Goal: Check status: Check status

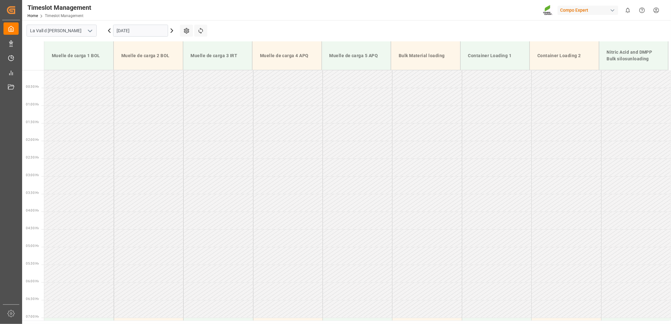
scroll to position [76, 0]
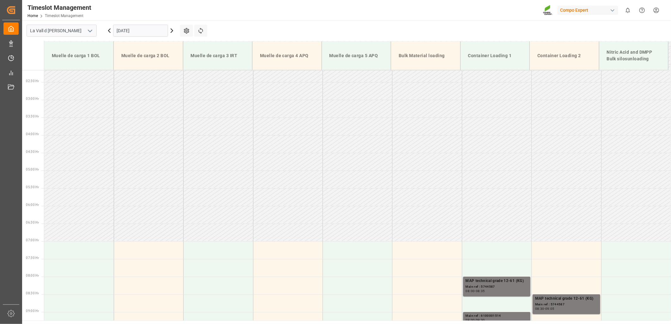
click at [147, 33] on input "[DATE]" at bounding box center [140, 31] width 55 height 12
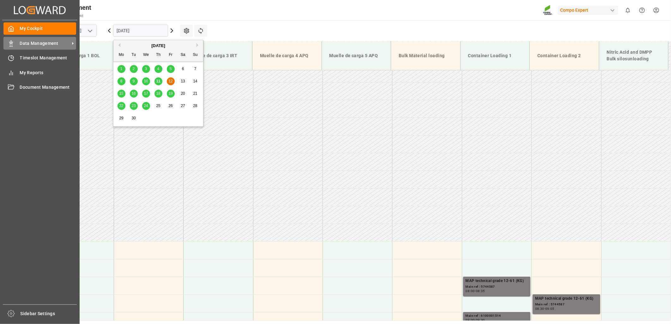
click at [10, 45] on rect at bounding box center [11, 44] width 2 height 3
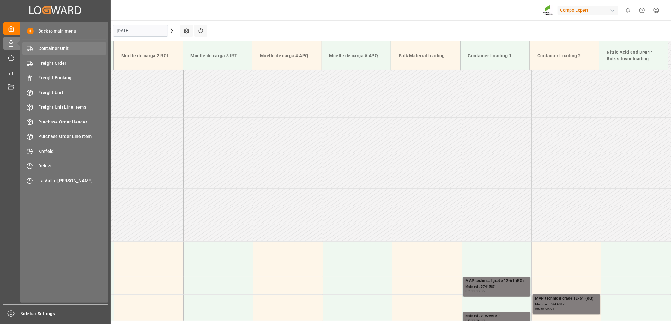
click at [69, 48] on span "Container Unit" at bounding box center [73, 48] width 68 height 7
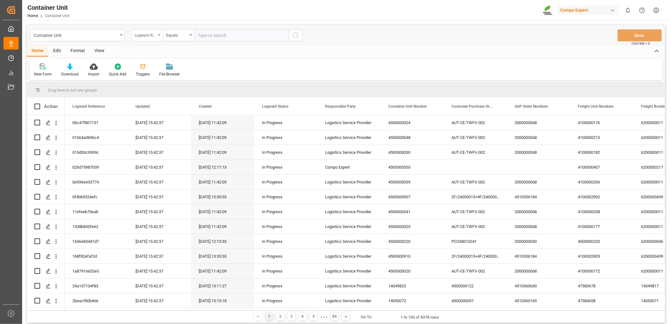
click at [159, 36] on div "Logward Reference" at bounding box center [147, 35] width 32 height 12
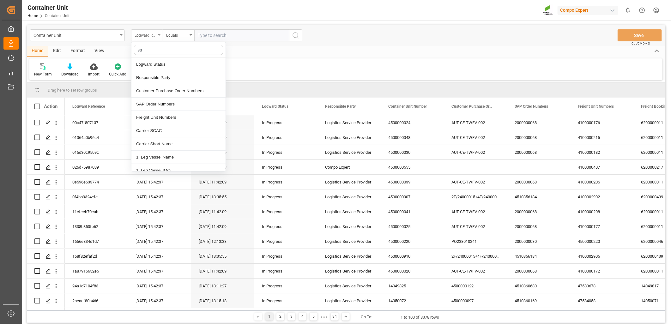
type input "sap"
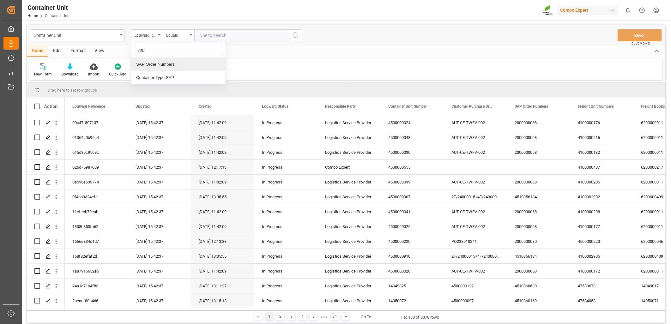
click at [173, 65] on div "SAP Order Numbers" at bounding box center [178, 64] width 94 height 13
click at [187, 36] on div "Equals" at bounding box center [176, 34] width 21 height 7
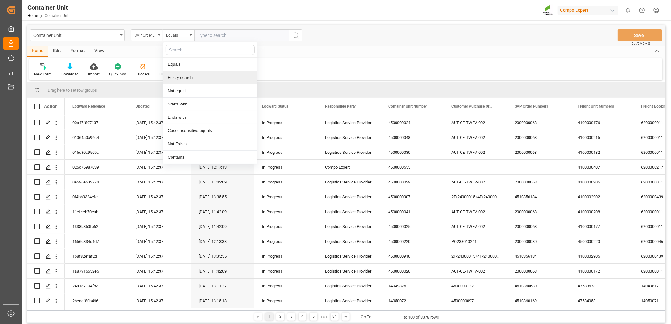
click at [181, 80] on div "Fuzzy search" at bounding box center [210, 77] width 94 height 13
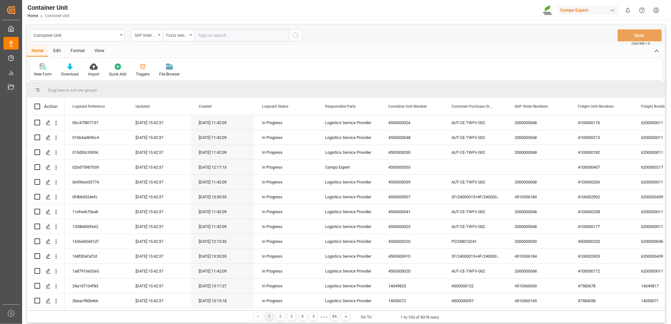
paste input "4510364158"
type input "4510364158"
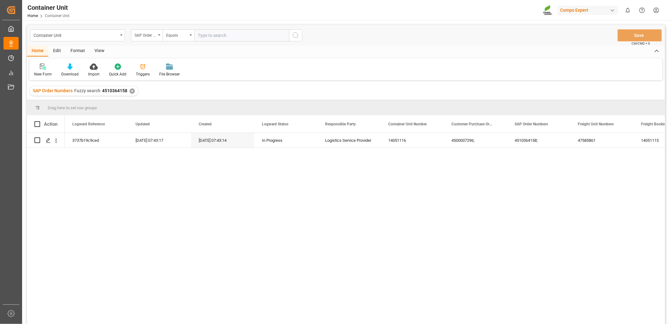
drag, startPoint x: 371, startPoint y: 275, endPoint x: 364, endPoint y: 266, distance: 11.7
click at [371, 274] on div "3737b19c9ced [DATE] 07:43:17 [DATE] 07:43:14 In Progress Logistics Service Prov…" at bounding box center [365, 230] width 600 height 195
